Goal: Task Accomplishment & Management: Use online tool/utility

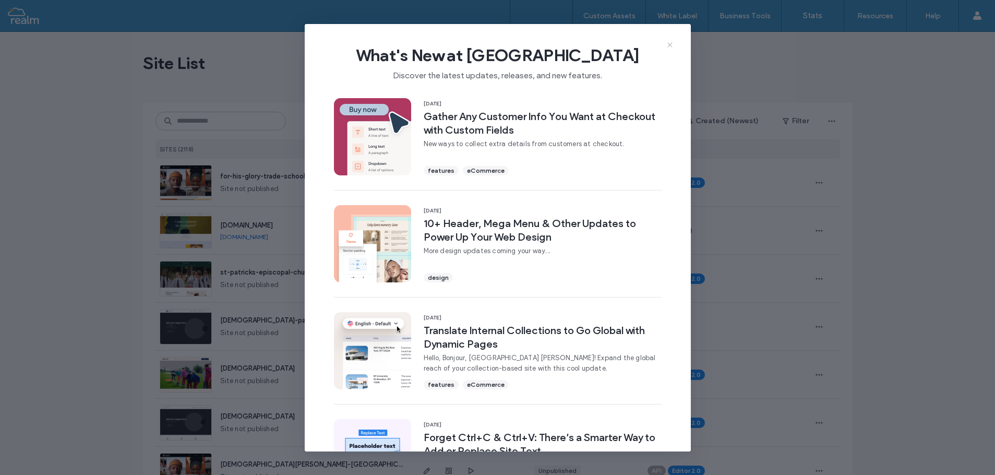
click at [669, 45] on icon at bounding box center [670, 45] width 8 height 8
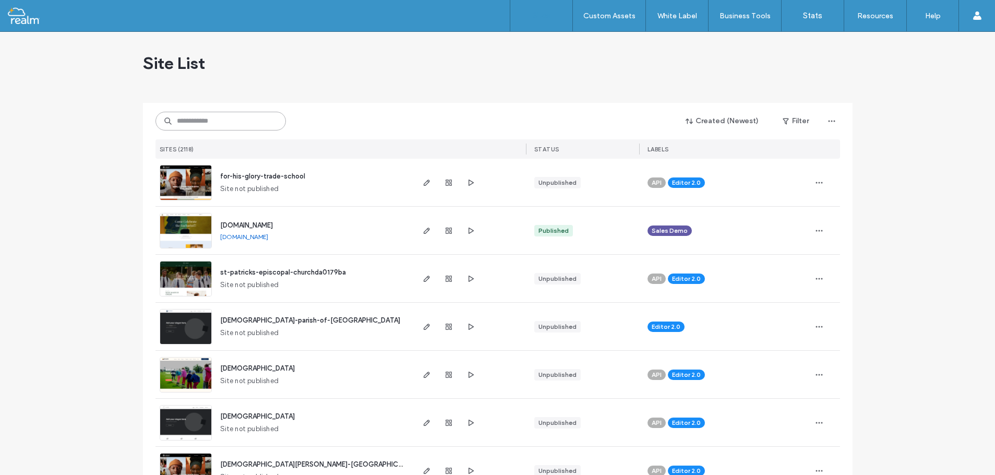
click at [192, 122] on input at bounding box center [221, 121] width 130 height 19
click at [207, 121] on input at bounding box center [221, 121] width 130 height 19
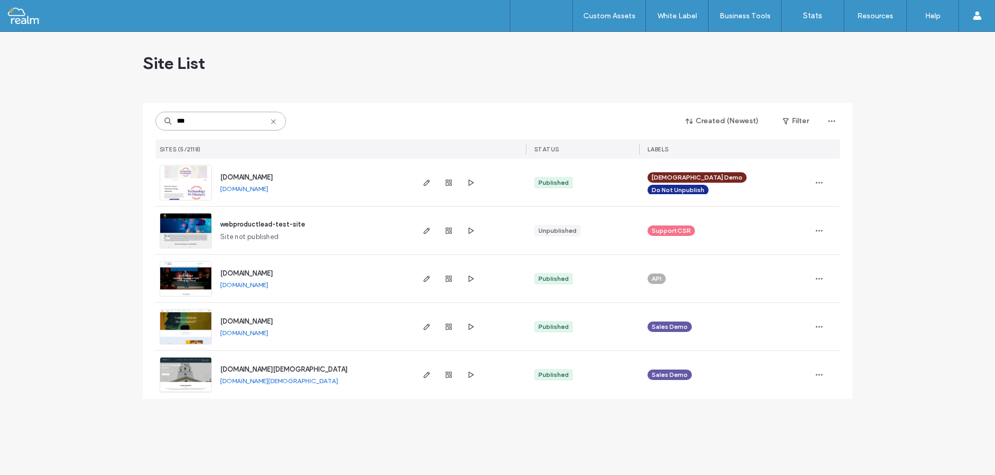
type input "***"
click at [254, 224] on span "webproductlead-test-site" at bounding box center [262, 224] width 85 height 8
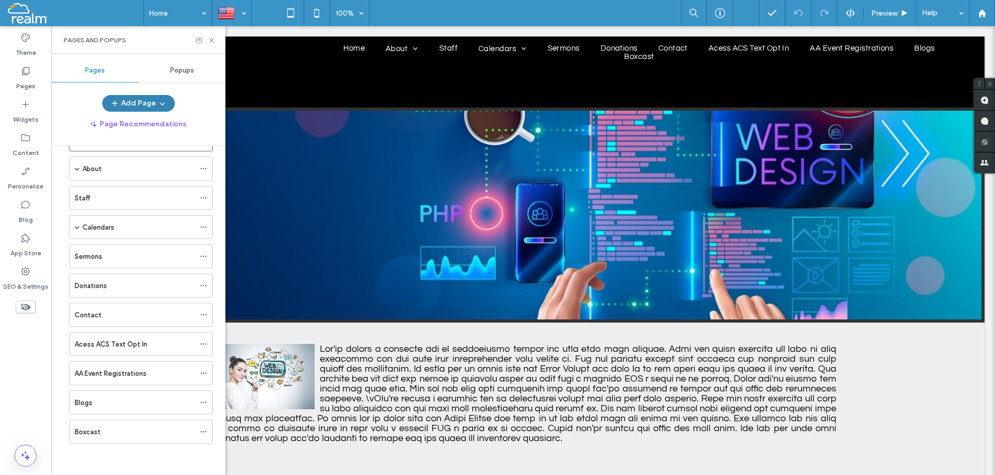
click at [158, 101] on icon "button" at bounding box center [162, 103] width 8 height 8
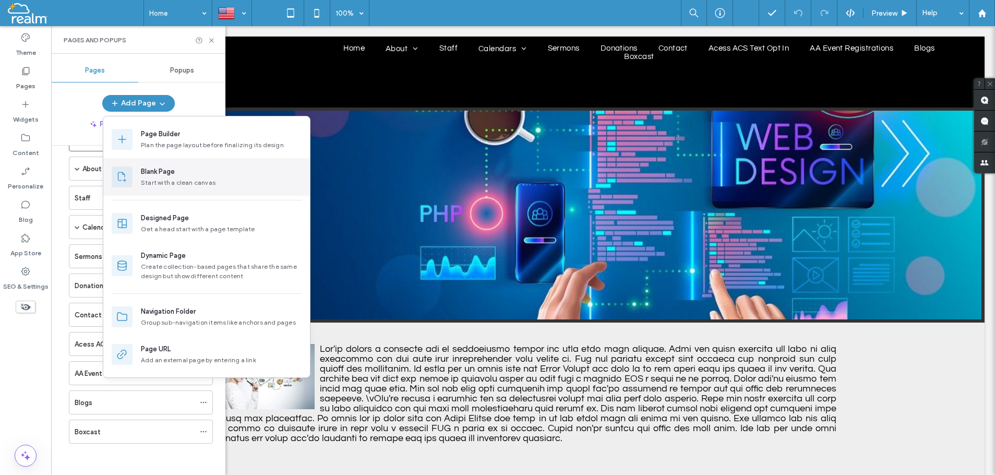
click at [161, 181] on div "Start with a clean canvas" at bounding box center [178, 182] width 75 height 9
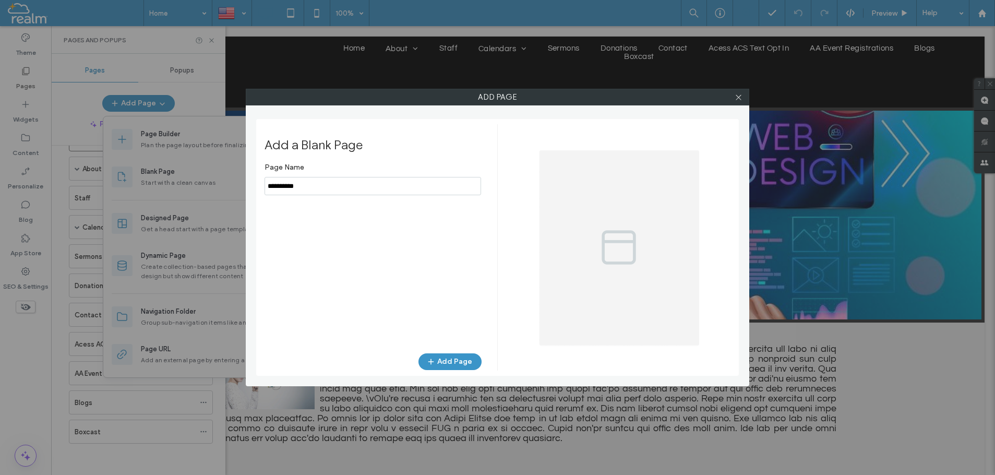
drag, startPoint x: 311, startPoint y: 184, endPoint x: 255, endPoint y: 192, distance: 55.9
click at [265, 192] on input "notEmpty" at bounding box center [373, 186] width 217 height 18
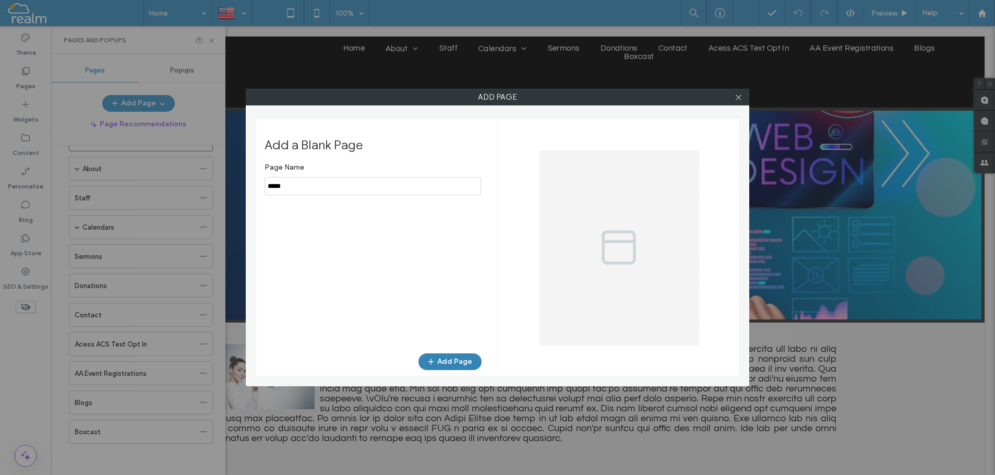
type input "*****"
click at [448, 367] on button "Add Page" at bounding box center [450, 361] width 63 height 17
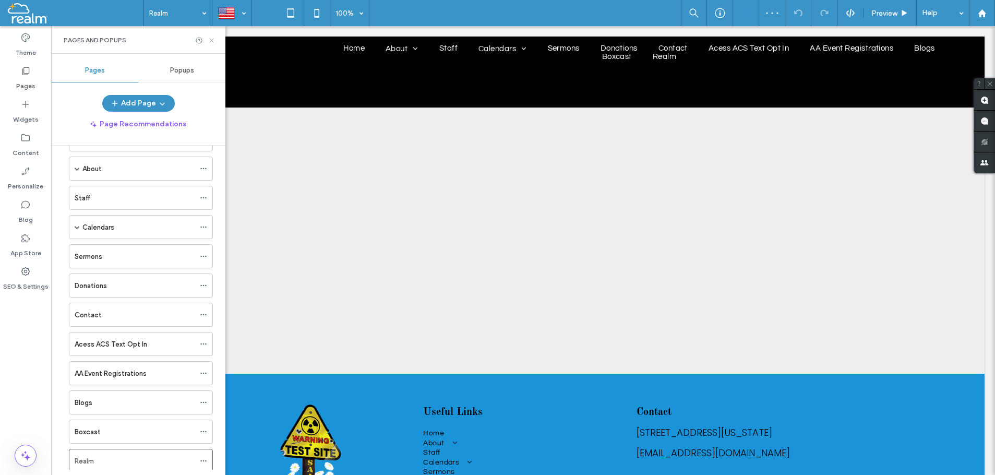
drag, startPoint x: 211, startPoint y: 41, endPoint x: 160, endPoint y: 16, distance: 57.0
click at [211, 41] on use at bounding box center [211, 40] width 4 height 4
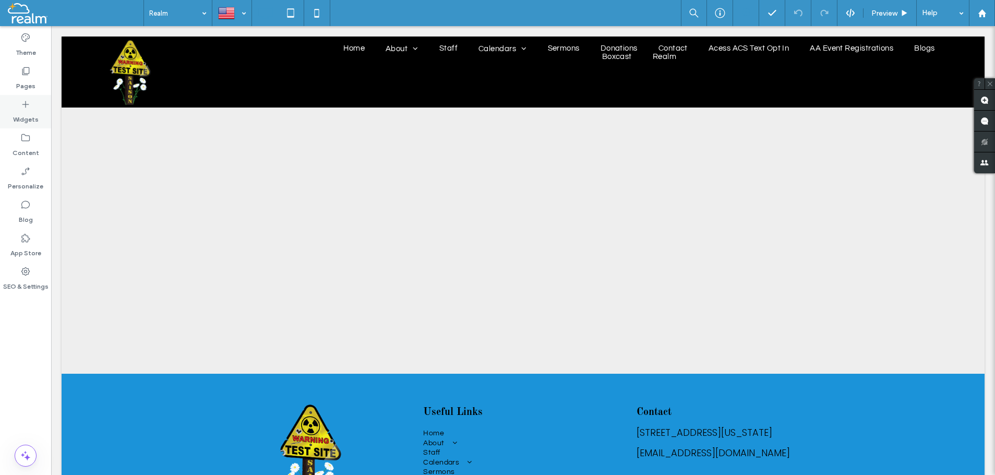
click at [23, 103] on icon at bounding box center [25, 104] width 10 height 10
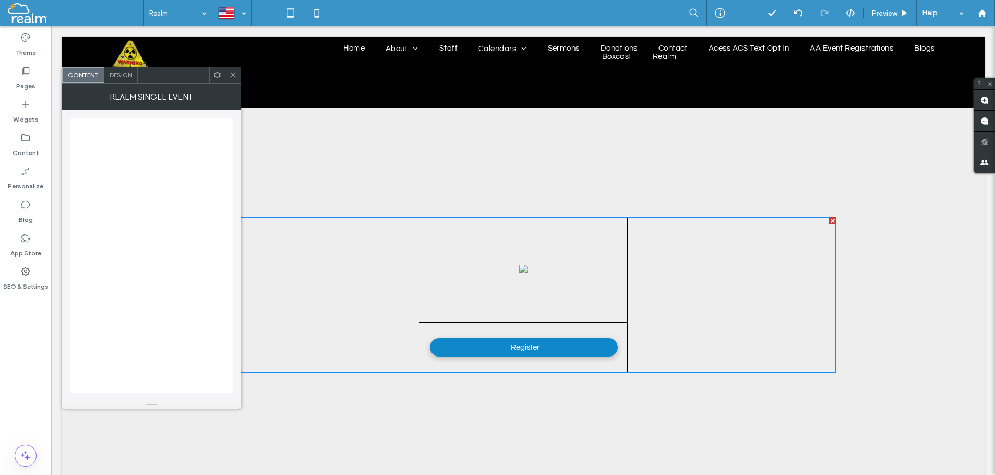
click at [231, 75] on icon at bounding box center [233, 75] width 8 height 8
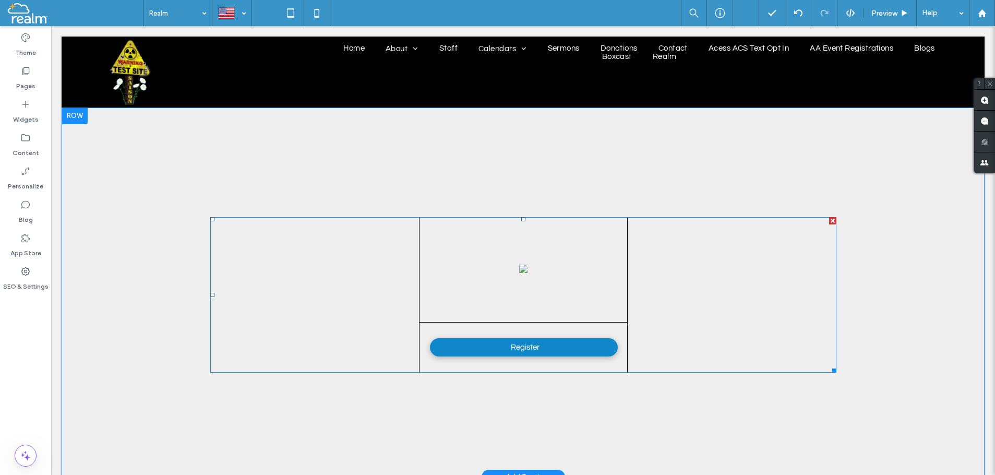
click at [832, 220] on div at bounding box center [832, 220] width 7 height 7
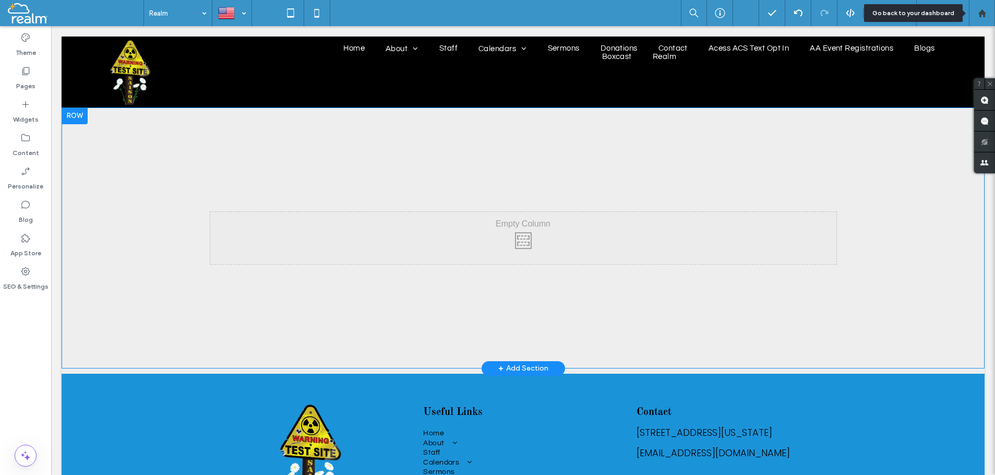
click at [980, 14] on use at bounding box center [982, 13] width 8 height 8
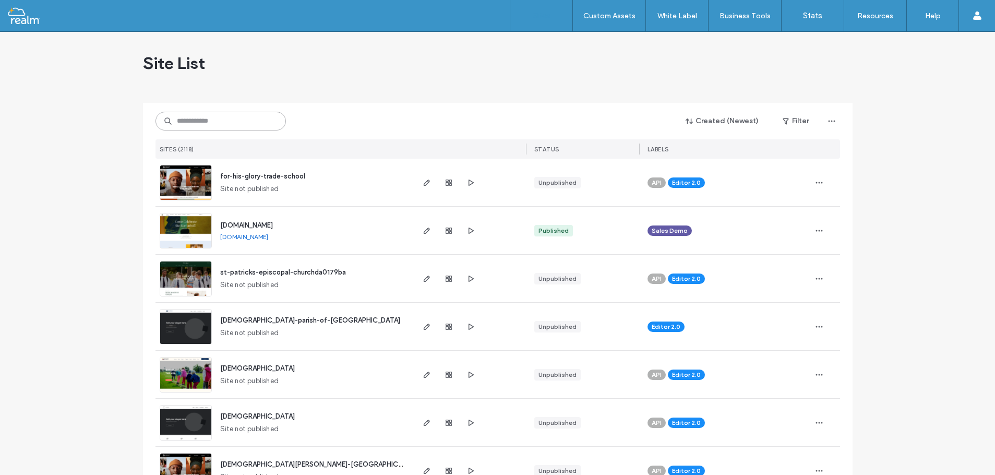
click at [183, 121] on input at bounding box center [221, 121] width 130 height 19
paste input "********"
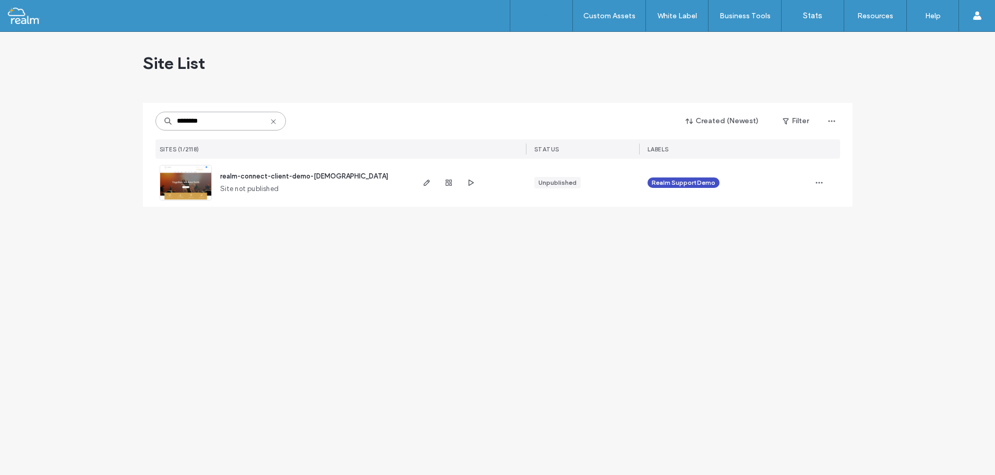
type input "********"
click at [427, 182] on icon "button" at bounding box center [427, 182] width 8 height 8
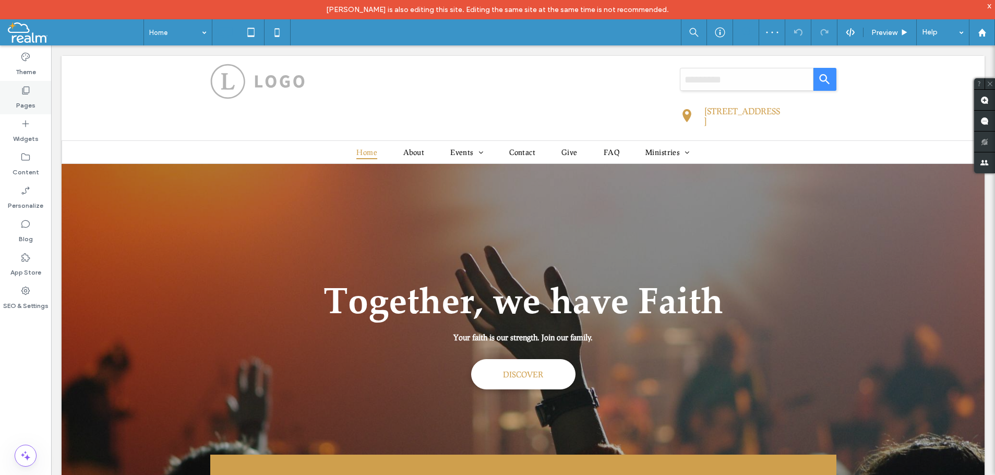
click at [26, 95] on icon at bounding box center [25, 90] width 10 height 10
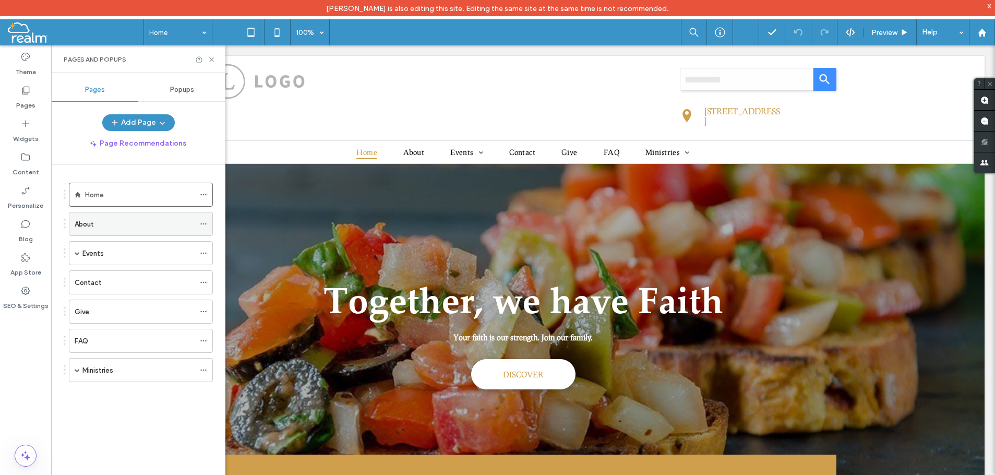
click at [101, 224] on div "About" at bounding box center [135, 224] width 120 height 11
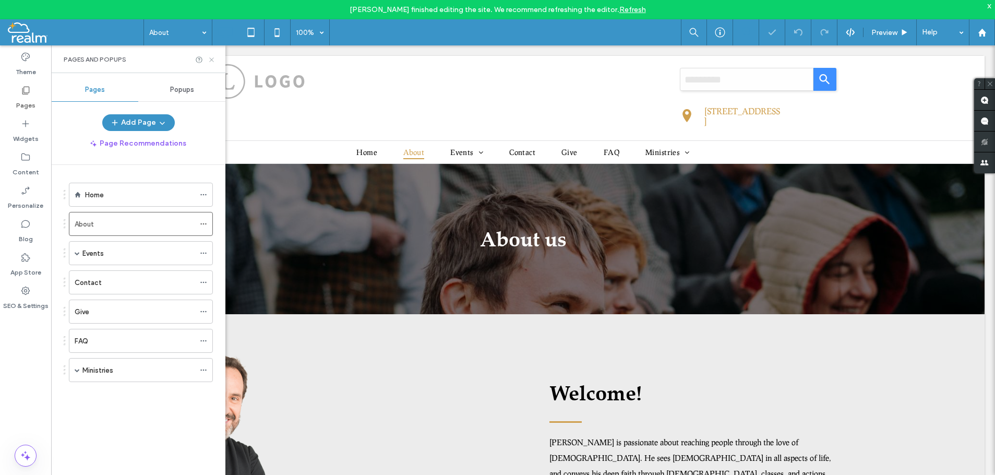
click at [213, 57] on icon at bounding box center [212, 60] width 8 height 8
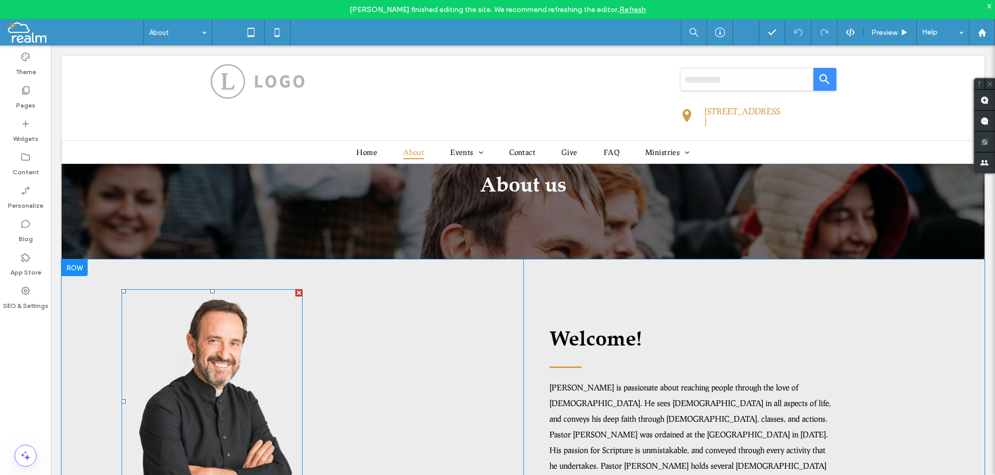
scroll to position [106, 0]
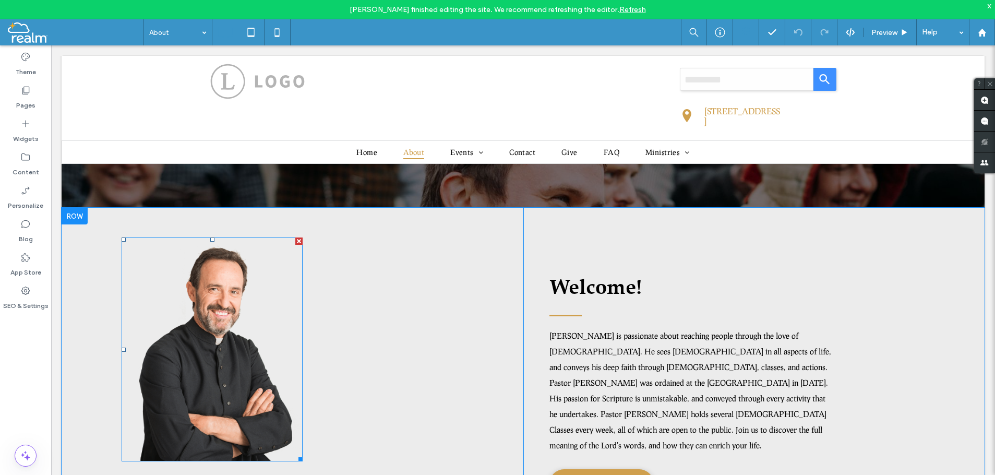
click at [297, 237] on div at bounding box center [298, 240] width 7 height 7
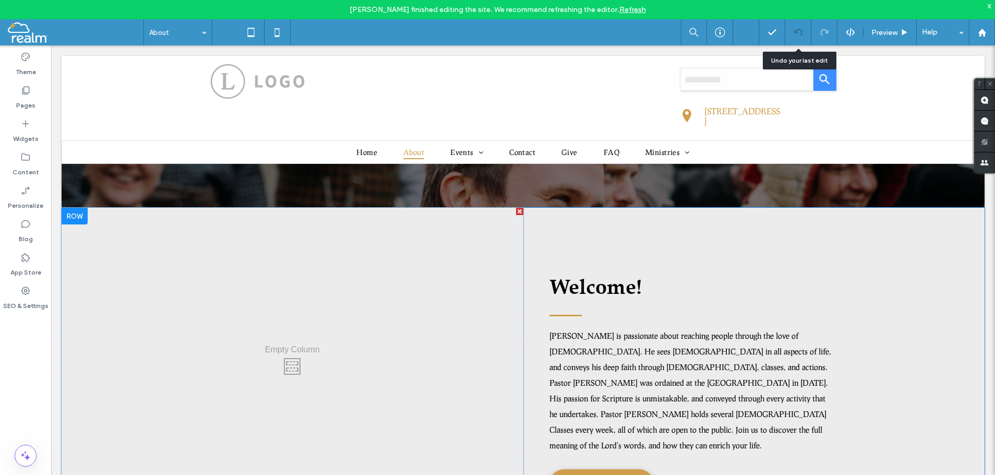
click at [800, 30] on icon at bounding box center [798, 32] width 8 height 8
click at [799, 31] on icon at bounding box center [798, 32] width 8 height 8
click at [797, 35] on icon at bounding box center [798, 32] width 8 height 8
click at [797, 32] on icon at bounding box center [798, 32] width 8 height 8
click at [798, 27] on div at bounding box center [798, 32] width 26 height 26
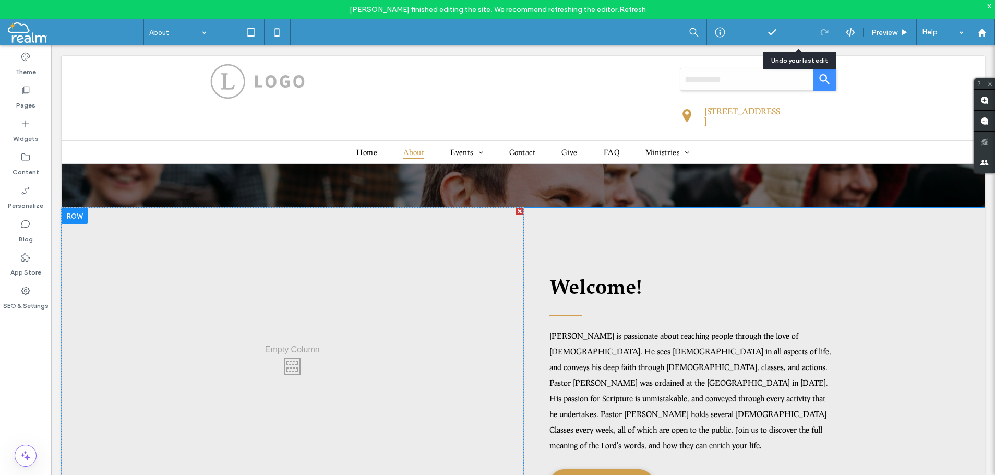
click at [795, 37] on div at bounding box center [798, 32] width 26 height 26
click at [797, 32] on icon at bounding box center [798, 32] width 8 height 8
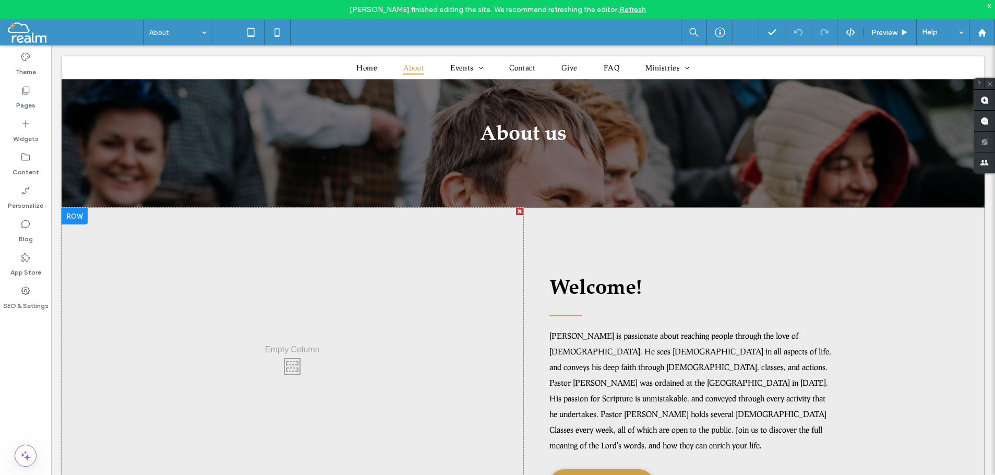
scroll to position [160, 0]
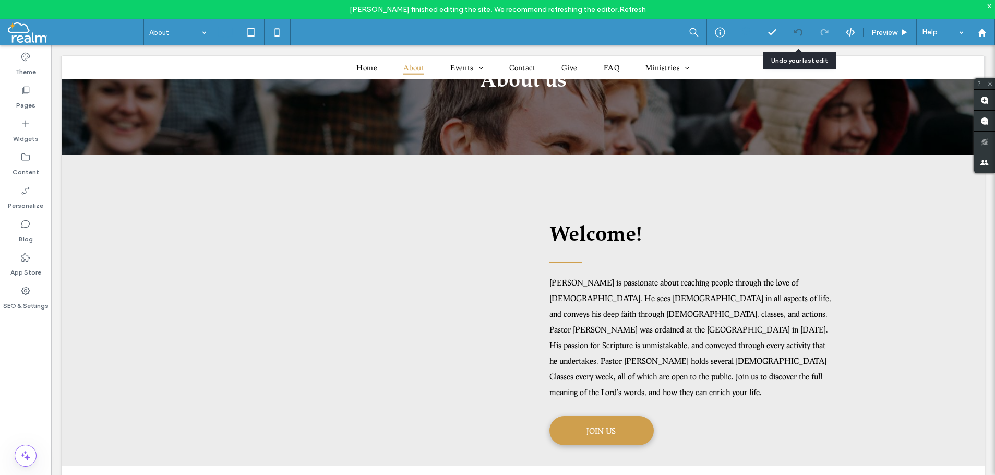
click at [797, 31] on icon at bounding box center [798, 32] width 8 height 8
click at [823, 32] on icon at bounding box center [824, 32] width 8 height 8
click at [799, 32] on icon at bounding box center [798, 32] width 8 height 8
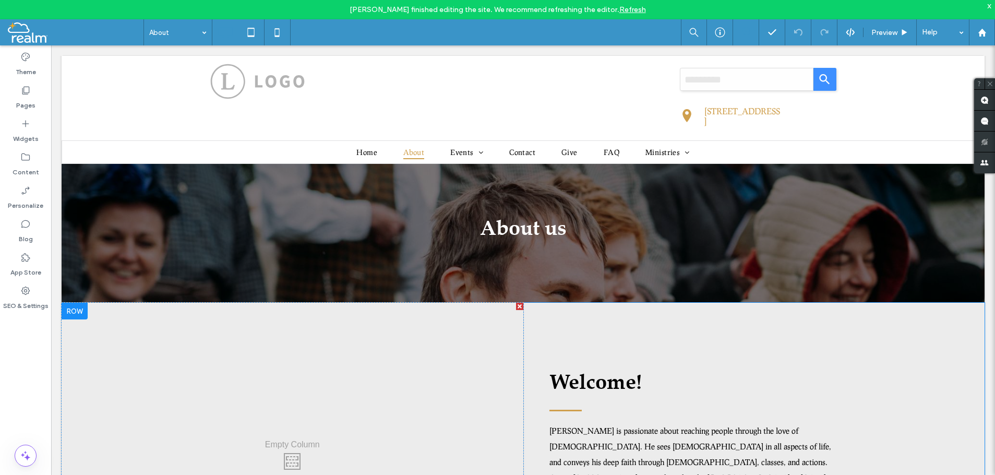
scroll to position [0, 0]
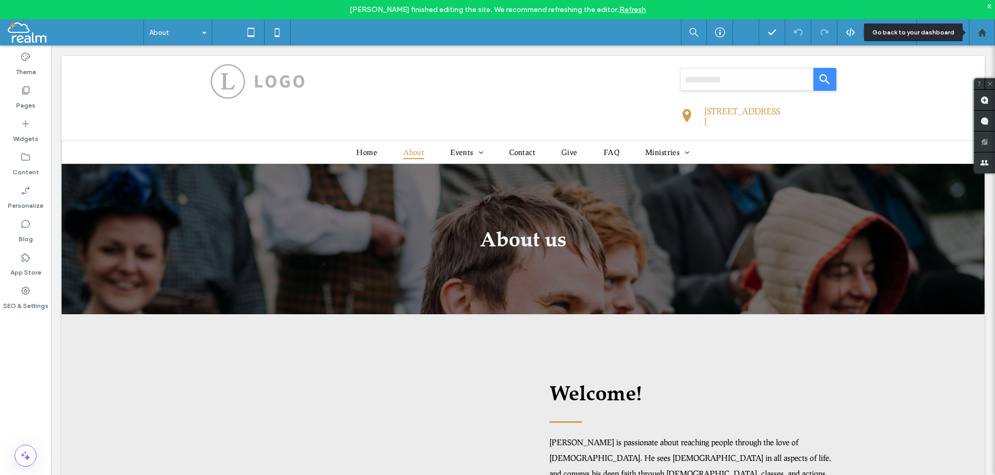
click at [982, 34] on use at bounding box center [982, 32] width 8 height 8
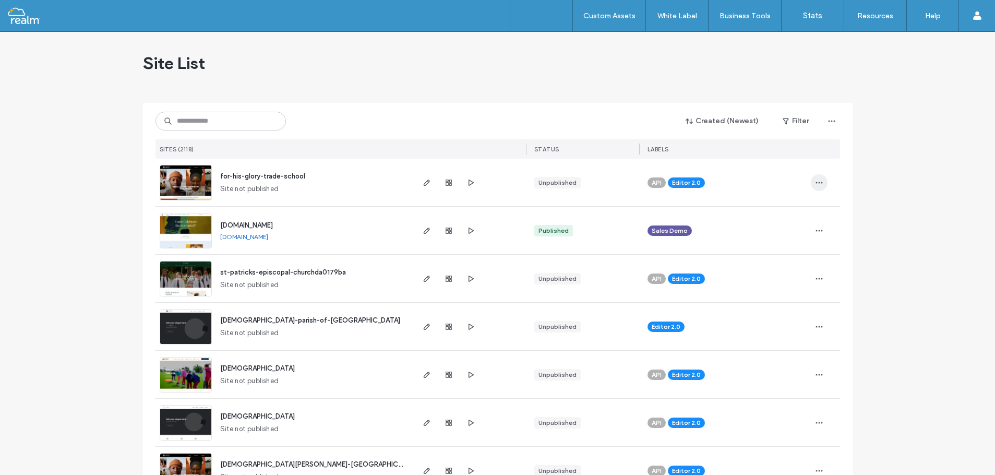
click at [818, 183] on icon "button" at bounding box center [819, 182] width 8 height 8
click at [771, 173] on div "API Editor 2.0" at bounding box center [725, 182] width 155 height 23
